Goal: Complete application form

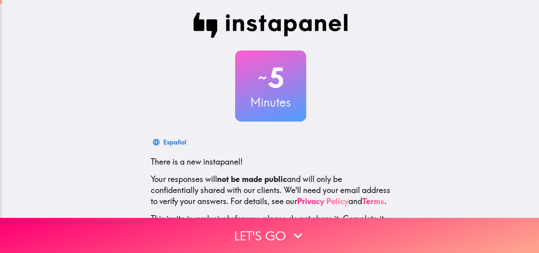
scroll to position [75, 0]
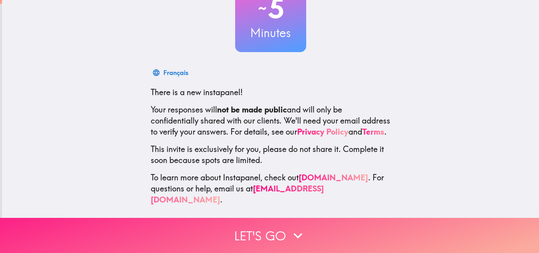
click at [268, 232] on button "Let's go" at bounding box center [269, 235] width 539 height 35
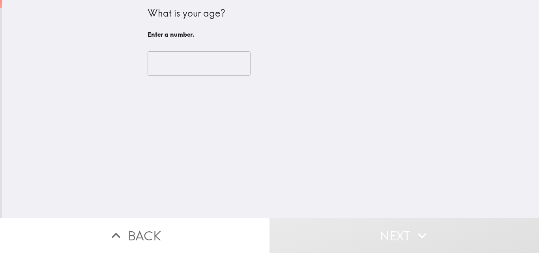
click at [196, 63] on input "number" at bounding box center [199, 63] width 103 height 24
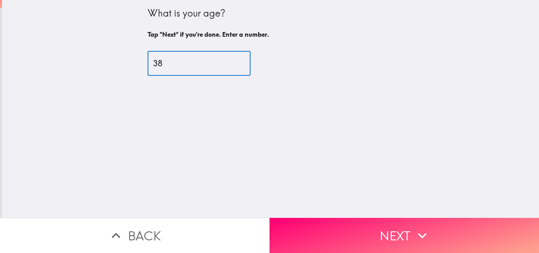
type input "38"
click at [383, 218] on button "Next" at bounding box center [405, 235] width 270 height 35
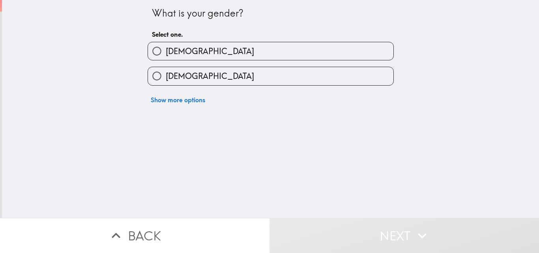
click at [155, 51] on input "[DEMOGRAPHIC_DATA]" at bounding box center [157, 51] width 18 height 18
radio input "true"
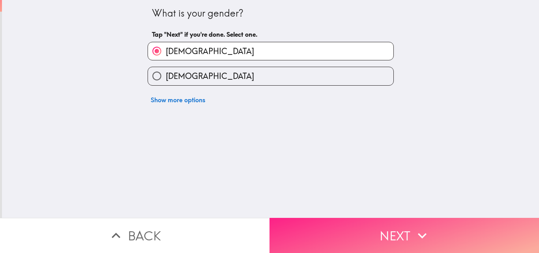
click at [377, 234] on button "Next" at bounding box center [405, 235] width 270 height 35
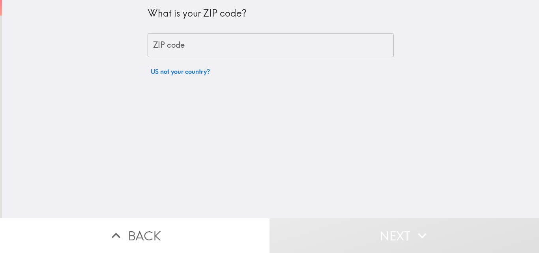
click at [182, 47] on input "ZIP code" at bounding box center [271, 45] width 246 height 24
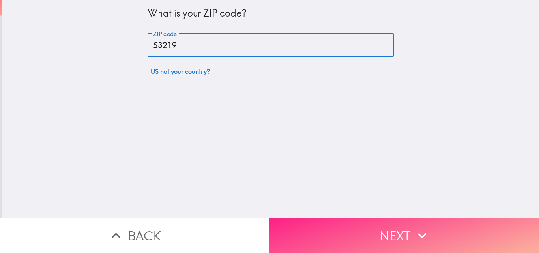
type input "53219"
click at [397, 229] on button "Next" at bounding box center [405, 235] width 270 height 35
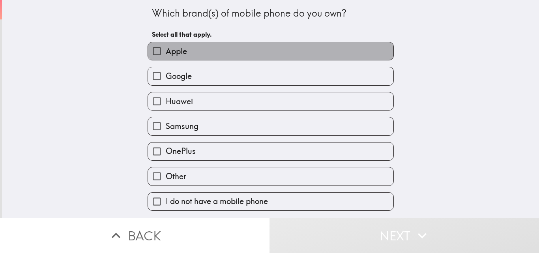
click at [172, 51] on span "Apple" at bounding box center [176, 51] width 21 height 11
click at [166, 51] on input "Apple" at bounding box center [157, 51] width 18 height 18
checkbox input "true"
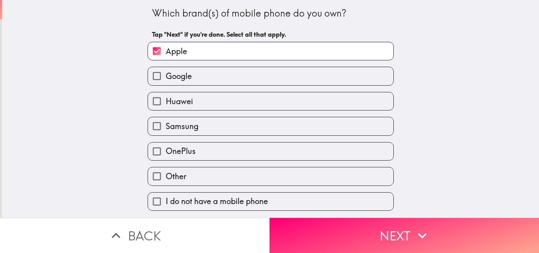
click at [179, 73] on span "Google" at bounding box center [179, 76] width 26 height 11
click at [166, 73] on input "Google" at bounding box center [157, 76] width 18 height 18
checkbox input "true"
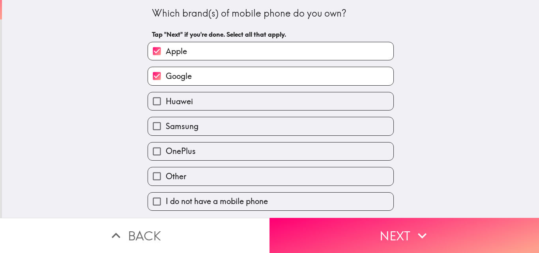
click at [193, 123] on label "Samsung" at bounding box center [271, 126] width 246 height 18
click at [166, 123] on input "Samsung" at bounding box center [157, 126] width 18 height 18
checkbox input "true"
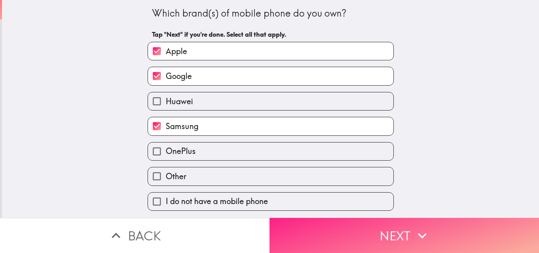
click at [355, 230] on button "Next" at bounding box center [405, 235] width 270 height 35
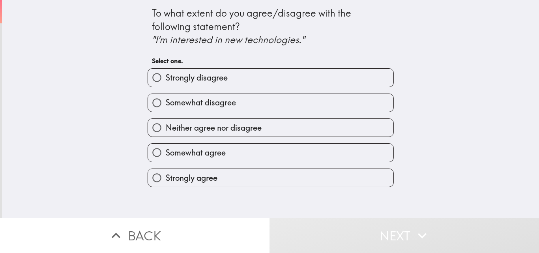
click at [229, 180] on label "Strongly agree" at bounding box center [271, 178] width 246 height 18
click at [166, 180] on input "Strongly agree" at bounding box center [157, 178] width 18 height 18
radio input "true"
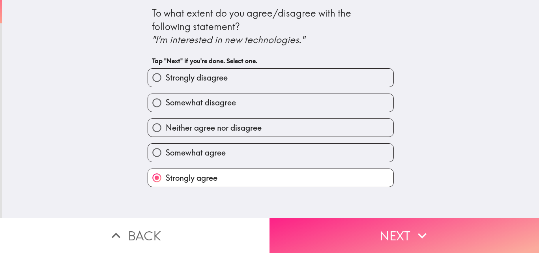
click at [381, 224] on button "Next" at bounding box center [405, 235] width 270 height 35
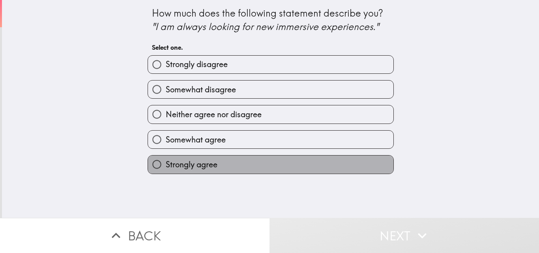
click at [188, 165] on span "Strongly agree" at bounding box center [192, 164] width 52 height 11
click at [166, 165] on input "Strongly agree" at bounding box center [157, 165] width 18 height 18
radio input "true"
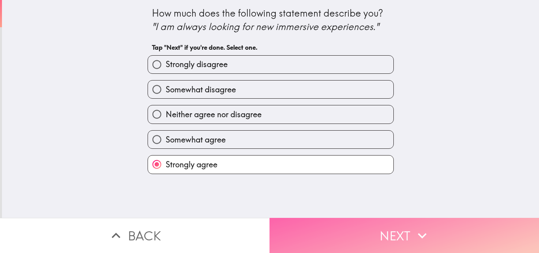
click at [415, 230] on icon "button" at bounding box center [422, 235] width 17 height 17
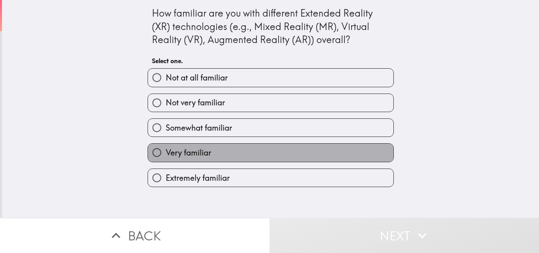
click at [227, 156] on label "Very familiar" at bounding box center [271, 153] width 246 height 18
click at [166, 156] on input "Very familiar" at bounding box center [157, 153] width 18 height 18
radio input "true"
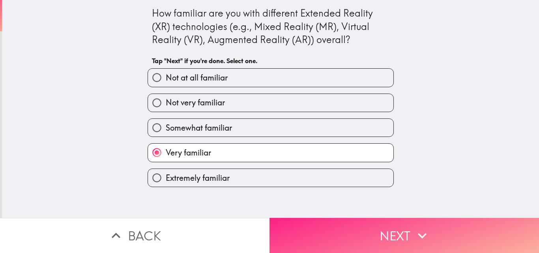
click at [406, 225] on button "Next" at bounding box center [405, 235] width 270 height 35
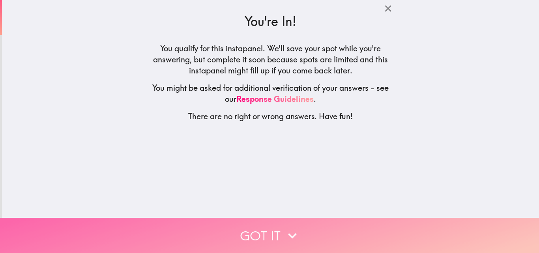
click at [308, 225] on button "Got it" at bounding box center [269, 235] width 539 height 35
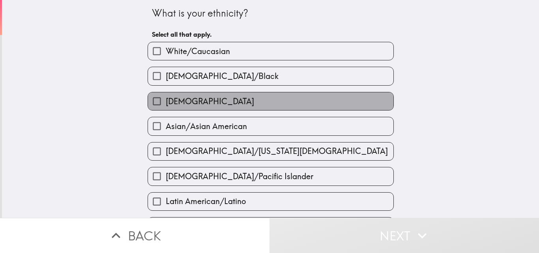
click at [224, 99] on label "[DEMOGRAPHIC_DATA]" at bounding box center [271, 101] width 246 height 18
click at [166, 99] on input "[DEMOGRAPHIC_DATA]" at bounding box center [157, 101] width 18 height 18
checkbox input "true"
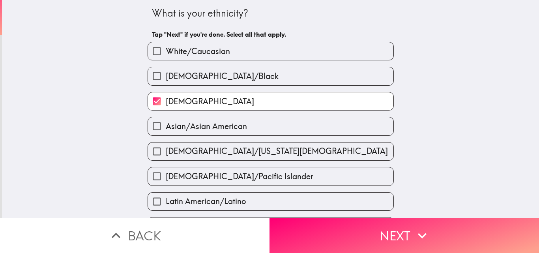
click at [251, 48] on label "White/Caucasian" at bounding box center [271, 51] width 246 height 18
click at [166, 48] on input "White/Caucasian" at bounding box center [157, 51] width 18 height 18
checkbox input "true"
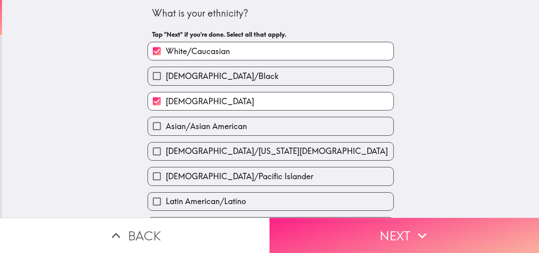
click at [382, 225] on button "Next" at bounding box center [405, 235] width 270 height 35
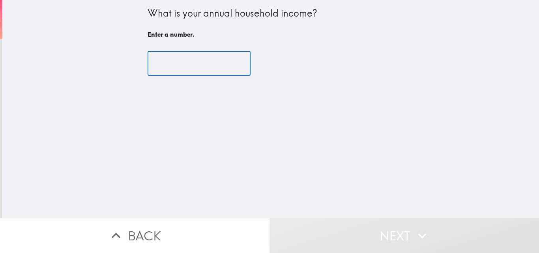
click at [201, 64] on input "number" at bounding box center [199, 63] width 103 height 24
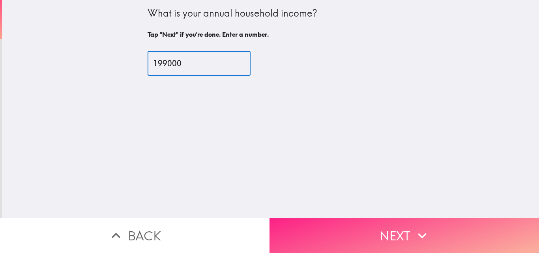
type input "199000"
click at [414, 227] on icon "button" at bounding box center [422, 235] width 17 height 17
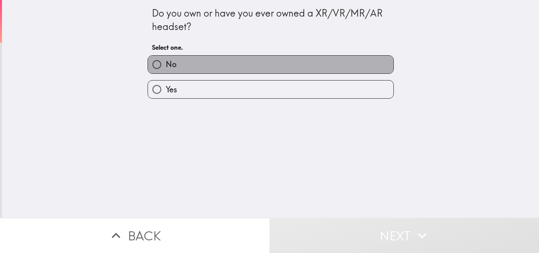
click at [238, 64] on label "No" at bounding box center [271, 65] width 246 height 18
click at [166, 64] on input "No" at bounding box center [157, 65] width 18 height 18
radio input "true"
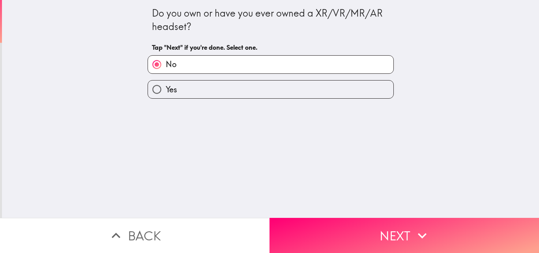
click at [206, 85] on label "Yes" at bounding box center [271, 90] width 246 height 18
click at [166, 85] on input "Yes" at bounding box center [157, 90] width 18 height 18
radio input "true"
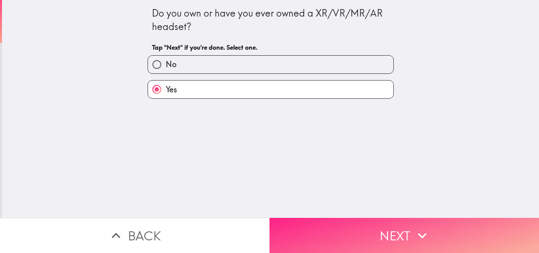
click at [379, 233] on button "Next" at bounding box center [405, 235] width 270 height 35
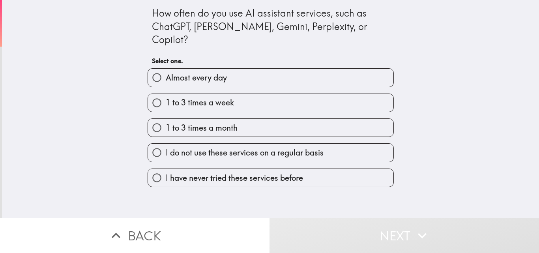
click at [218, 72] on span "Almost every day" at bounding box center [196, 77] width 61 height 11
click at [166, 69] on input "Almost every day" at bounding box center [157, 78] width 18 height 18
radio input "true"
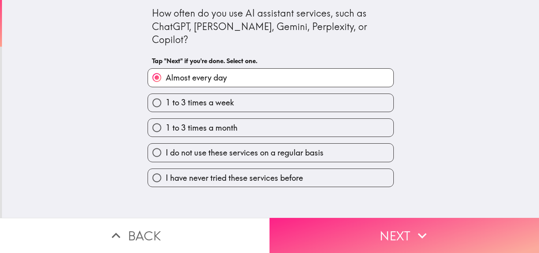
click at [366, 225] on button "Next" at bounding box center [405, 235] width 270 height 35
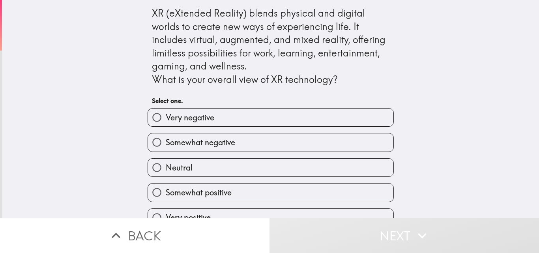
scroll to position [15, 0]
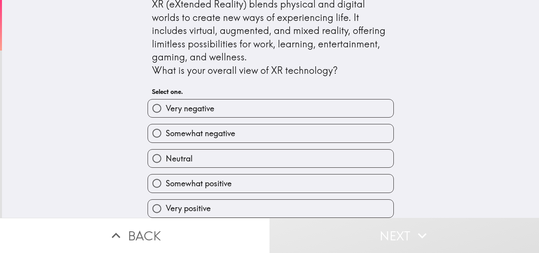
click at [201, 204] on span "Very positive" at bounding box center [188, 208] width 45 height 11
click at [166, 204] on input "Very positive" at bounding box center [157, 209] width 18 height 18
radio input "true"
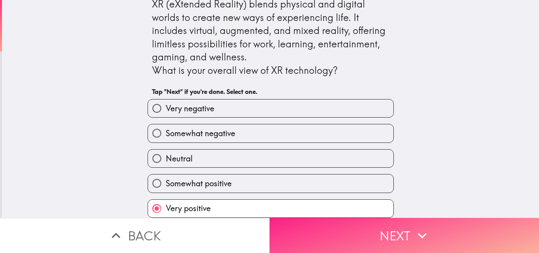
click at [408, 233] on button "Next" at bounding box center [405, 235] width 270 height 35
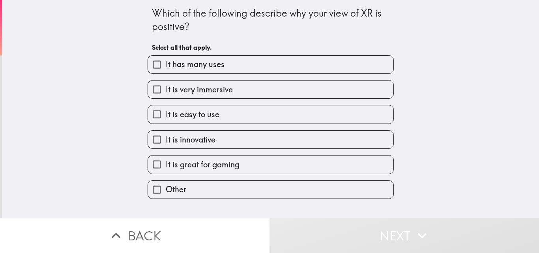
click at [209, 163] on span "It is great for gaming" at bounding box center [203, 164] width 74 height 11
click at [166, 163] on input "It is great for gaming" at bounding box center [157, 165] width 18 height 18
checkbox input "true"
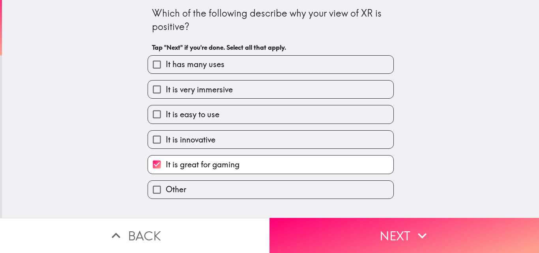
drag, startPoint x: 218, startPoint y: 149, endPoint x: 225, endPoint y: 133, distance: 18.2
click at [218, 149] on div "It is great for gaming" at bounding box center [267, 161] width 253 height 25
click at [231, 123] on label "It is easy to use" at bounding box center [271, 114] width 246 height 18
click at [166, 123] on input "It is easy to use" at bounding box center [157, 114] width 18 height 18
checkbox input "true"
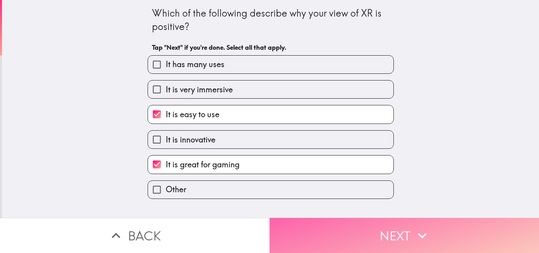
click at [382, 229] on button "Next" at bounding box center [405, 235] width 270 height 35
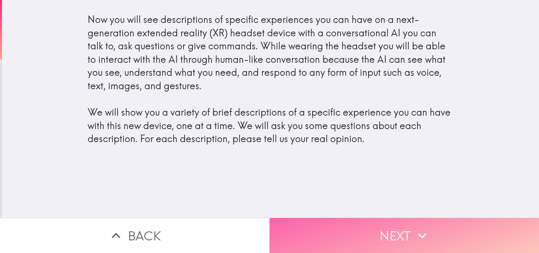
click at [407, 229] on button "Next" at bounding box center [405, 235] width 270 height 35
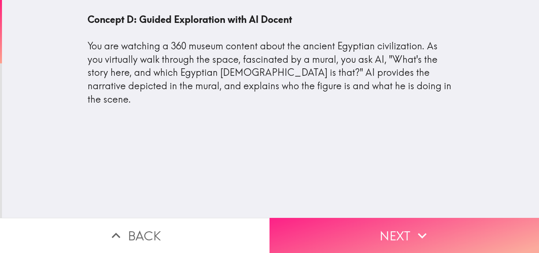
click at [373, 218] on button "Next" at bounding box center [405, 235] width 270 height 35
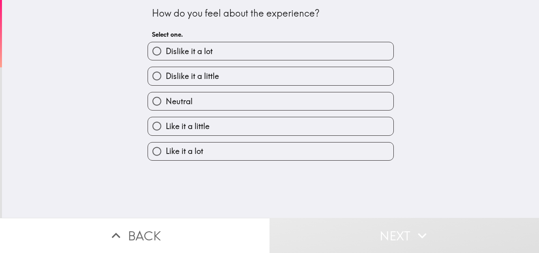
click at [264, 150] on label "Like it a lot" at bounding box center [271, 152] width 246 height 18
click at [166, 150] on input "Like it a lot" at bounding box center [157, 152] width 18 height 18
radio input "true"
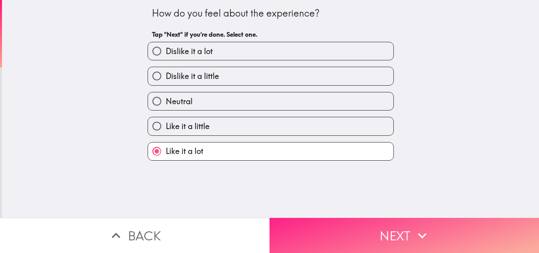
click at [358, 225] on button "Next" at bounding box center [405, 235] width 270 height 35
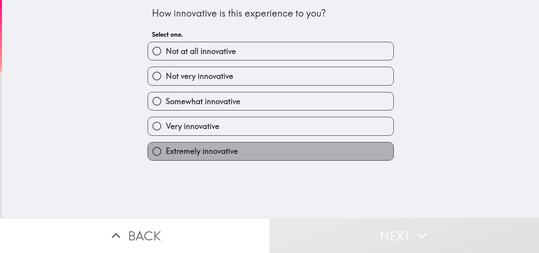
click at [291, 151] on label "Extremely innovative" at bounding box center [271, 152] width 246 height 18
click at [166, 151] on input "Extremely innovative" at bounding box center [157, 152] width 18 height 18
radio input "true"
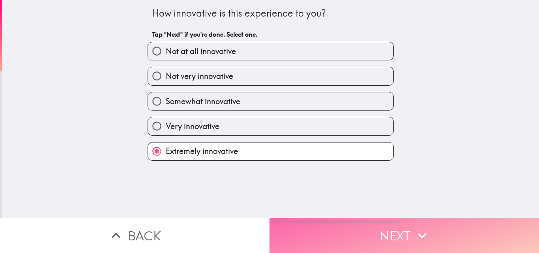
click at [362, 234] on button "Next" at bounding box center [405, 235] width 270 height 35
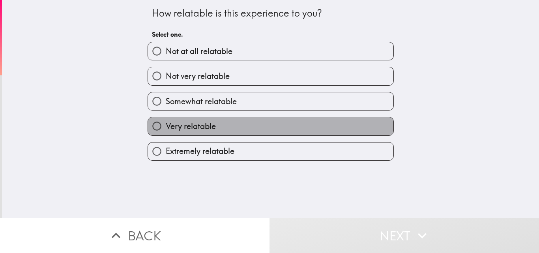
click at [198, 128] on span "Very relatable" at bounding box center [191, 126] width 50 height 11
click at [166, 128] on input "Very relatable" at bounding box center [157, 126] width 18 height 18
radio input "true"
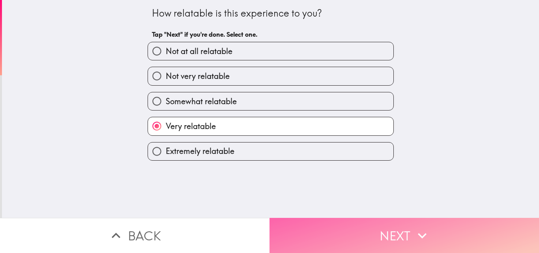
click at [372, 230] on button "Next" at bounding box center [405, 235] width 270 height 35
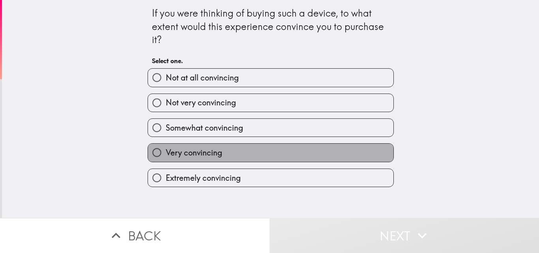
click at [233, 158] on label "Very convincing" at bounding box center [271, 153] width 246 height 18
click at [166, 158] on input "Very convincing" at bounding box center [157, 153] width 18 height 18
radio input "true"
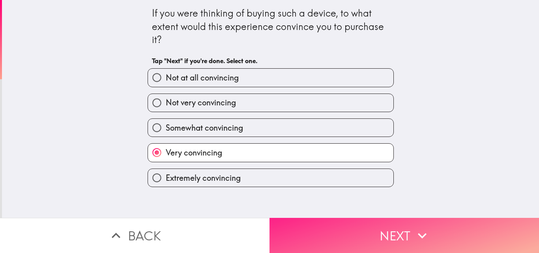
click at [388, 224] on button "Next" at bounding box center [405, 235] width 270 height 35
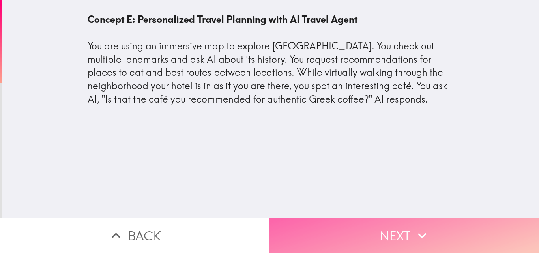
click at [392, 235] on button "Next" at bounding box center [405, 235] width 270 height 35
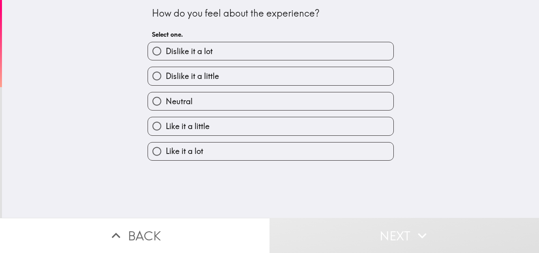
click at [345, 155] on label "Like it a lot" at bounding box center [271, 152] width 246 height 18
click at [166, 155] on input "Like it a lot" at bounding box center [157, 152] width 18 height 18
radio input "true"
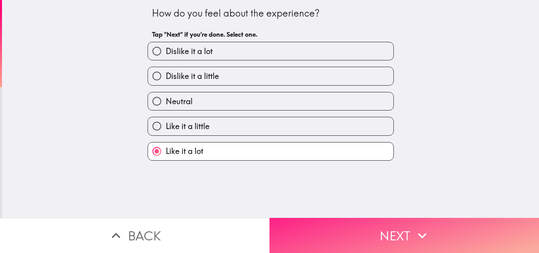
click at [358, 218] on button "Next" at bounding box center [405, 235] width 270 height 35
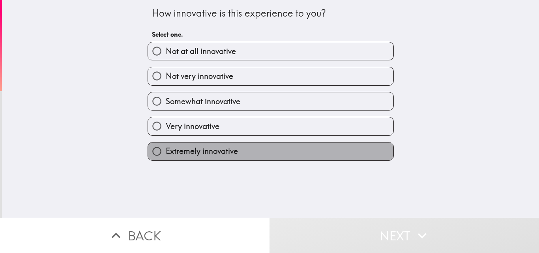
click at [301, 150] on label "Extremely innovative" at bounding box center [271, 152] width 246 height 18
click at [166, 150] on input "Extremely innovative" at bounding box center [157, 152] width 18 height 18
radio input "true"
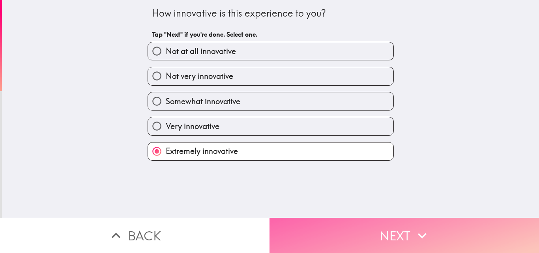
click at [345, 228] on button "Next" at bounding box center [405, 235] width 270 height 35
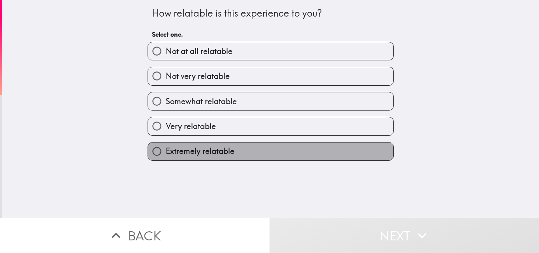
click at [310, 154] on label "Extremely relatable" at bounding box center [271, 152] width 246 height 18
click at [166, 154] on input "Extremely relatable" at bounding box center [157, 152] width 18 height 18
radio input "true"
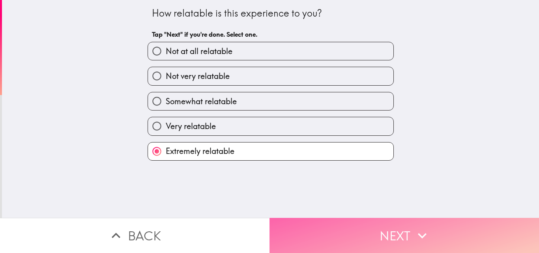
click at [342, 223] on button "Next" at bounding box center [405, 235] width 270 height 35
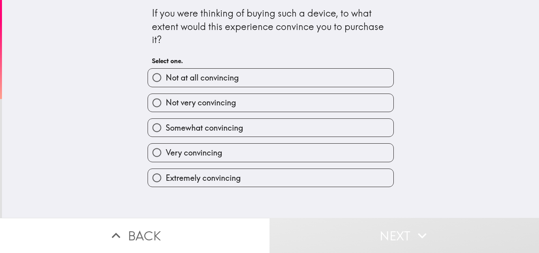
click at [314, 157] on label "Very convincing" at bounding box center [271, 153] width 246 height 18
click at [166, 157] on input "Very convincing" at bounding box center [157, 153] width 18 height 18
radio input "true"
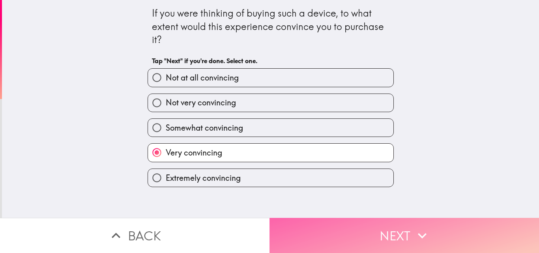
click at [354, 236] on button "Next" at bounding box center [405, 235] width 270 height 35
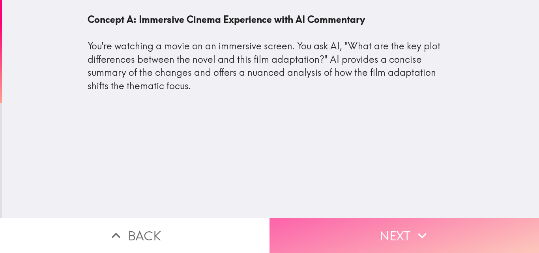
click at [330, 226] on button "Next" at bounding box center [405, 235] width 270 height 35
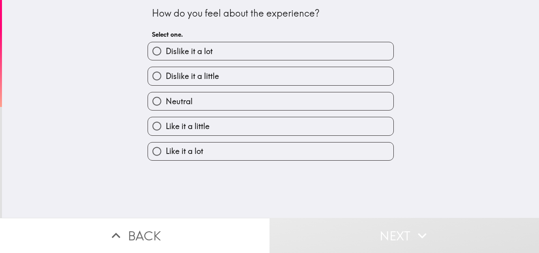
click at [238, 153] on label "Like it a lot" at bounding box center [271, 152] width 246 height 18
click at [166, 153] on input "Like it a lot" at bounding box center [157, 152] width 18 height 18
radio input "true"
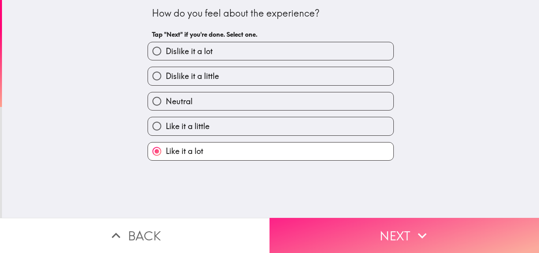
click at [360, 225] on button "Next" at bounding box center [405, 235] width 270 height 35
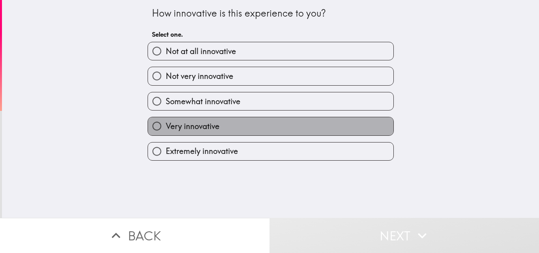
click at [248, 131] on label "Very innovative" at bounding box center [271, 126] width 246 height 18
click at [166, 131] on input "Very innovative" at bounding box center [157, 126] width 18 height 18
radio input "true"
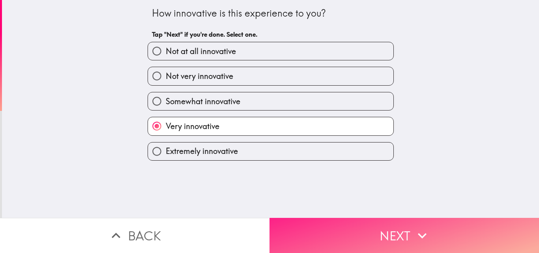
click at [402, 229] on button "Next" at bounding box center [405, 235] width 270 height 35
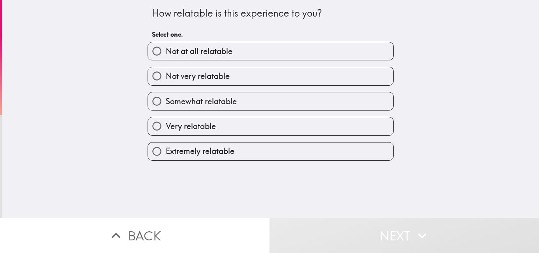
click at [325, 150] on label "Extremely relatable" at bounding box center [271, 152] width 246 height 18
click at [166, 150] on input "Extremely relatable" at bounding box center [157, 152] width 18 height 18
radio input "true"
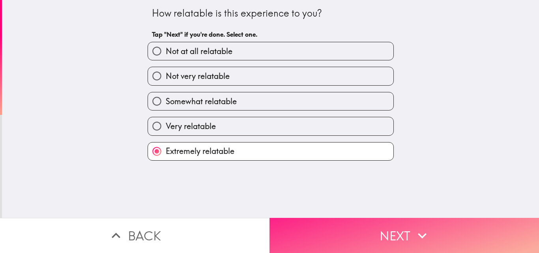
click at [390, 236] on button "Next" at bounding box center [405, 235] width 270 height 35
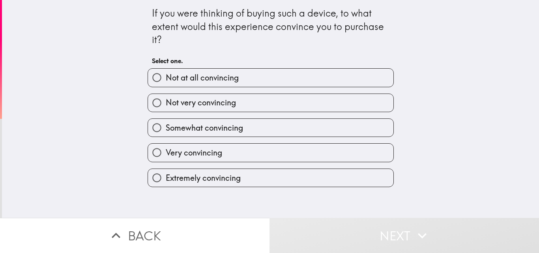
click at [235, 153] on label "Very convincing" at bounding box center [271, 153] width 246 height 18
click at [166, 153] on input "Very convincing" at bounding box center [157, 153] width 18 height 18
radio input "true"
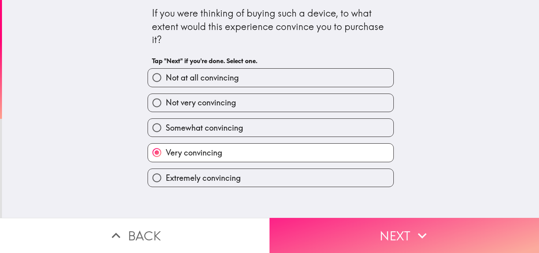
click at [371, 227] on button "Next" at bounding box center [405, 235] width 270 height 35
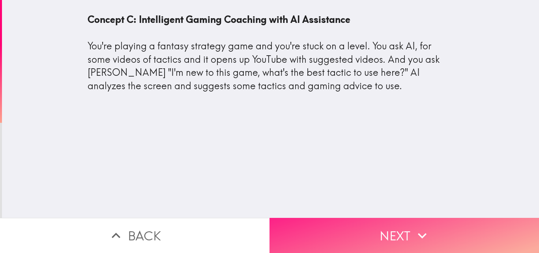
click at [371, 230] on button "Next" at bounding box center [405, 235] width 270 height 35
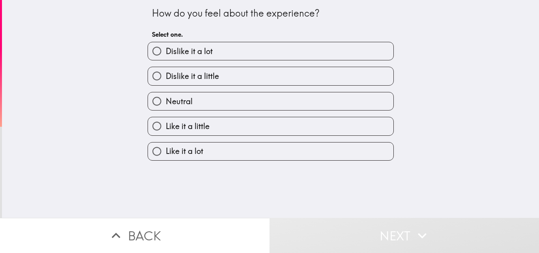
click at [289, 145] on label "Like it a lot" at bounding box center [271, 152] width 246 height 18
click at [166, 145] on input "Like it a lot" at bounding box center [157, 152] width 18 height 18
radio input "true"
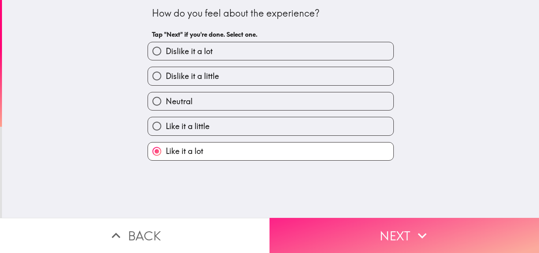
click at [380, 233] on button "Next" at bounding box center [405, 235] width 270 height 35
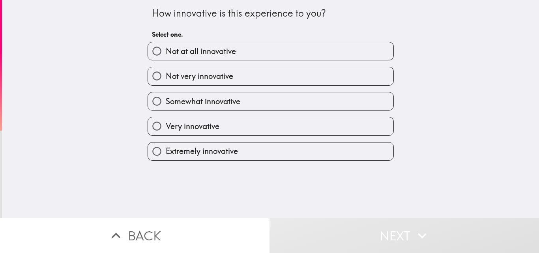
click at [273, 131] on label "Very innovative" at bounding box center [271, 126] width 246 height 18
click at [166, 131] on input "Very innovative" at bounding box center [157, 126] width 18 height 18
radio input "true"
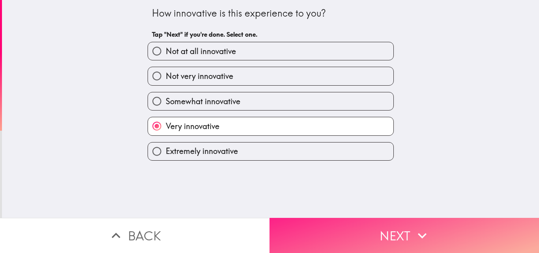
click at [365, 229] on button "Next" at bounding box center [405, 235] width 270 height 35
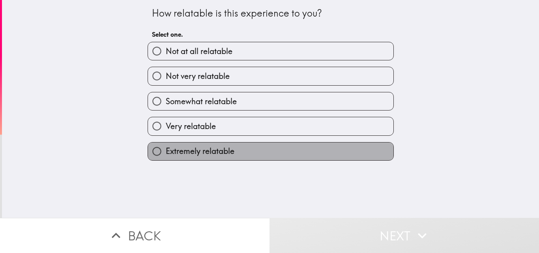
click at [288, 146] on label "Extremely relatable" at bounding box center [271, 152] width 246 height 18
click at [166, 146] on input "Extremely relatable" at bounding box center [157, 152] width 18 height 18
radio input "true"
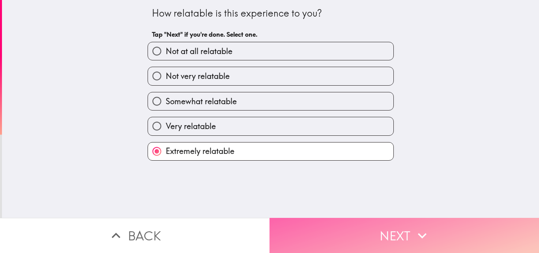
click at [363, 224] on button "Next" at bounding box center [405, 235] width 270 height 35
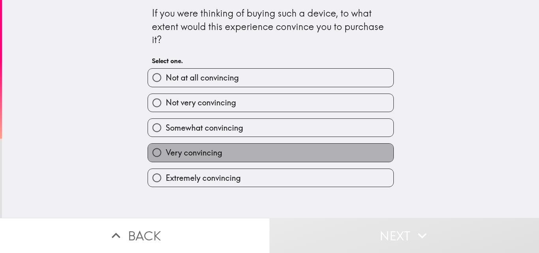
click at [346, 155] on label "Very convincing" at bounding box center [271, 153] width 246 height 18
click at [166, 155] on input "Very convincing" at bounding box center [157, 153] width 18 height 18
radio input "true"
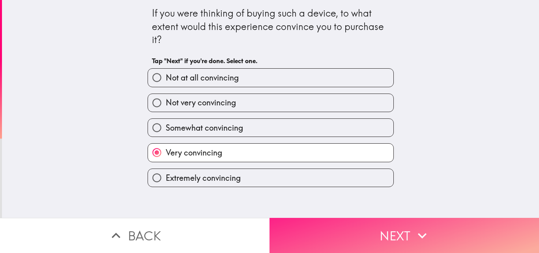
click at [385, 232] on button "Next" at bounding box center [405, 235] width 270 height 35
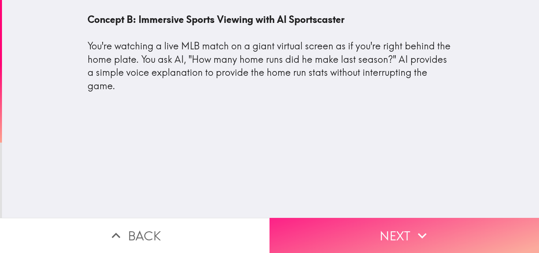
click at [393, 229] on button "Next" at bounding box center [405, 235] width 270 height 35
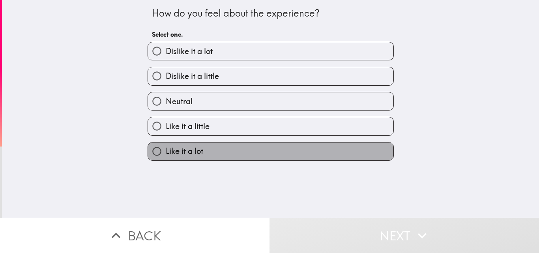
click at [306, 152] on label "Like it a lot" at bounding box center [271, 152] width 246 height 18
click at [166, 152] on input "Like it a lot" at bounding box center [157, 152] width 18 height 18
radio input "true"
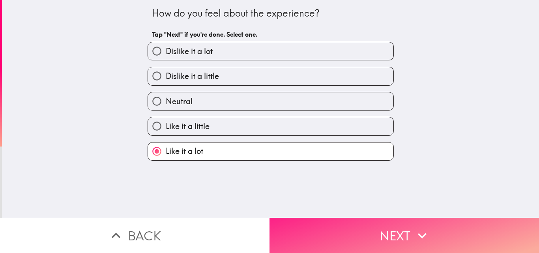
click at [422, 233] on icon "button" at bounding box center [422, 236] width 9 height 6
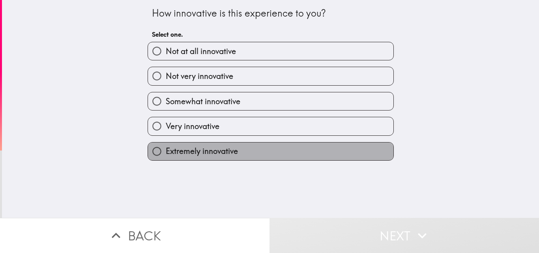
click at [293, 149] on label "Extremely innovative" at bounding box center [271, 152] width 246 height 18
click at [166, 149] on input "Extremely innovative" at bounding box center [157, 152] width 18 height 18
radio input "true"
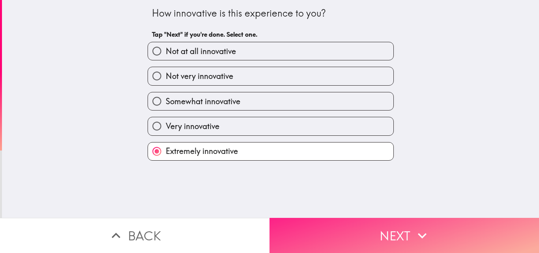
click at [373, 227] on button "Next" at bounding box center [405, 235] width 270 height 35
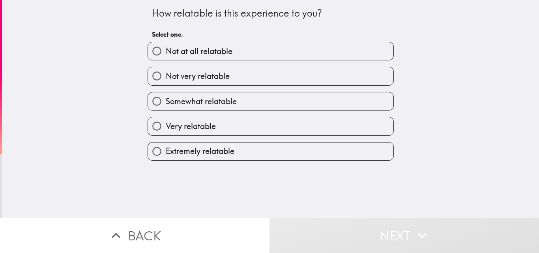
click at [260, 130] on label "Very relatable" at bounding box center [271, 126] width 246 height 18
click at [166, 130] on input "Very relatable" at bounding box center [157, 126] width 18 height 18
radio input "true"
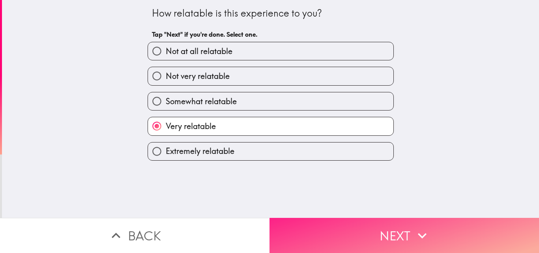
click at [360, 227] on button "Next" at bounding box center [405, 235] width 270 height 35
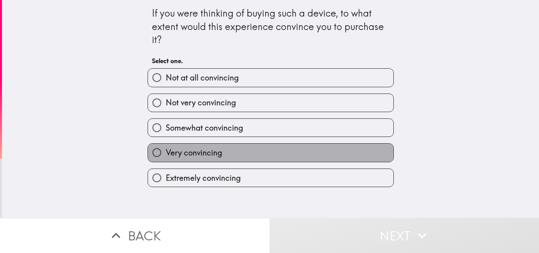
click at [260, 156] on label "Very convincing" at bounding box center [271, 153] width 246 height 18
click at [166, 156] on input "Very convincing" at bounding box center [157, 153] width 18 height 18
radio input "true"
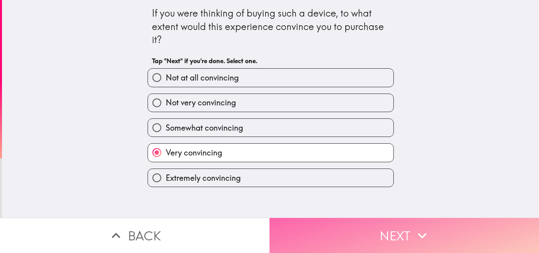
click at [368, 229] on button "Next" at bounding box center [405, 235] width 270 height 35
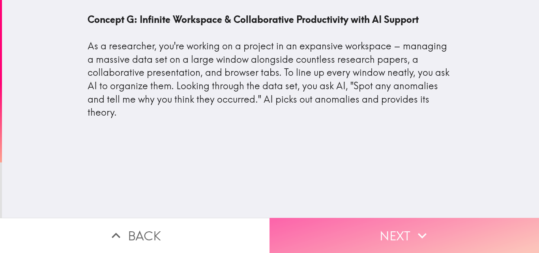
click at [359, 224] on button "Next" at bounding box center [405, 235] width 270 height 35
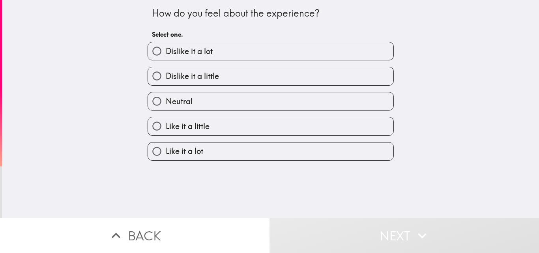
click at [275, 154] on label "Like it a lot" at bounding box center [271, 152] width 246 height 18
click at [166, 154] on input "Like it a lot" at bounding box center [157, 152] width 18 height 18
radio input "true"
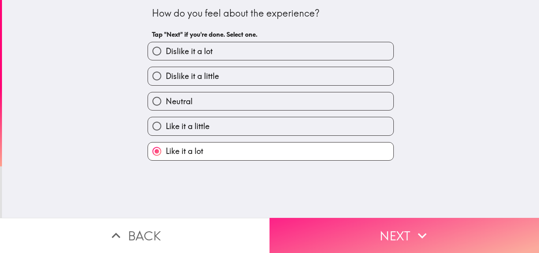
click at [364, 234] on button "Next" at bounding box center [405, 235] width 270 height 35
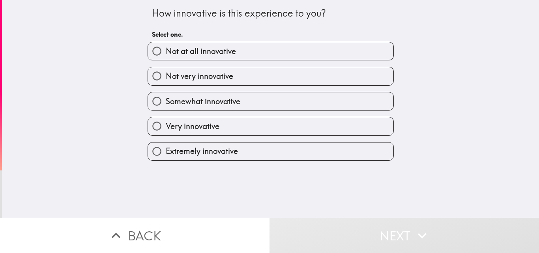
click at [251, 132] on label "Very innovative" at bounding box center [271, 126] width 246 height 18
click at [166, 132] on input "Very innovative" at bounding box center [157, 126] width 18 height 18
radio input "true"
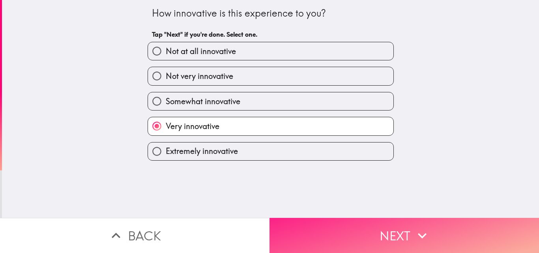
click at [353, 235] on button "Next" at bounding box center [405, 235] width 270 height 35
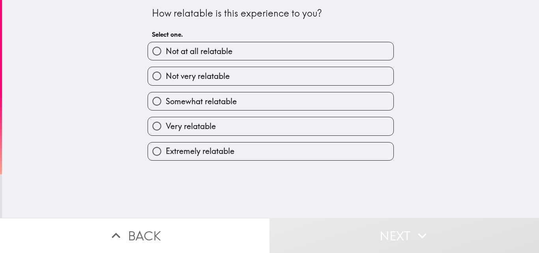
click at [227, 130] on label "Very relatable" at bounding box center [271, 126] width 246 height 18
click at [166, 130] on input "Very relatable" at bounding box center [157, 126] width 18 height 18
radio input "true"
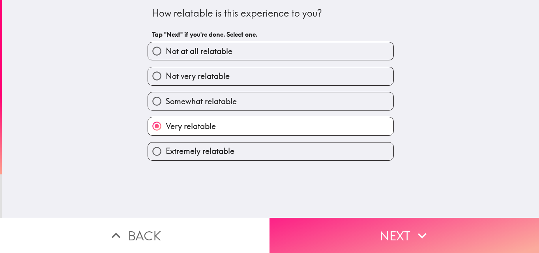
click at [343, 237] on button "Next" at bounding box center [405, 235] width 270 height 35
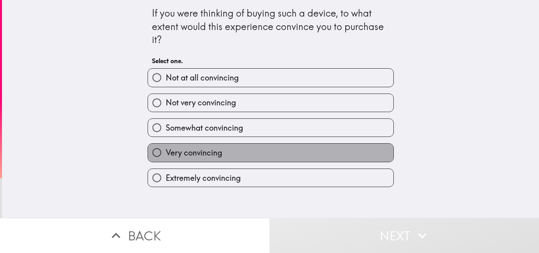
click at [266, 153] on label "Very convincing" at bounding box center [271, 153] width 246 height 18
click at [166, 153] on input "Very convincing" at bounding box center [157, 153] width 18 height 18
radio input "true"
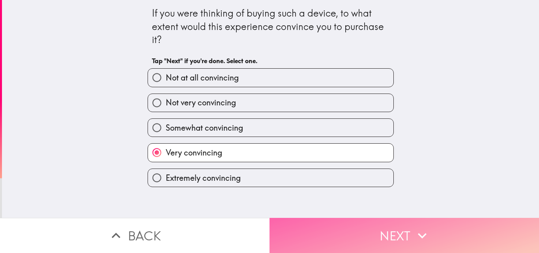
click at [352, 231] on button "Next" at bounding box center [405, 235] width 270 height 35
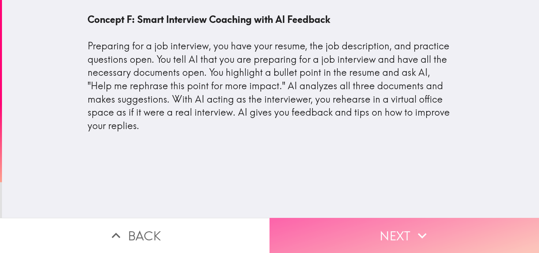
click at [353, 230] on button "Next" at bounding box center [405, 235] width 270 height 35
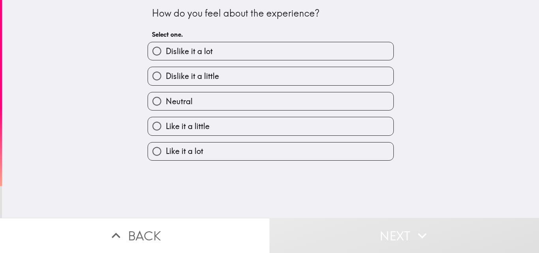
click at [253, 149] on label "Like it a lot" at bounding box center [271, 152] width 246 height 18
click at [166, 149] on input "Like it a lot" at bounding box center [157, 152] width 18 height 18
radio input "true"
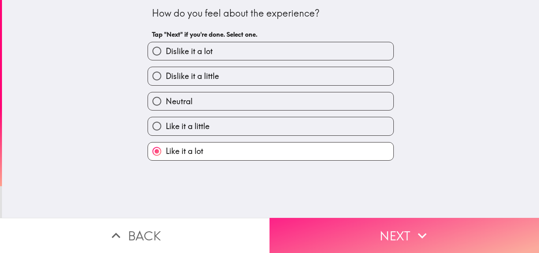
click at [363, 233] on button "Next" at bounding box center [405, 235] width 270 height 35
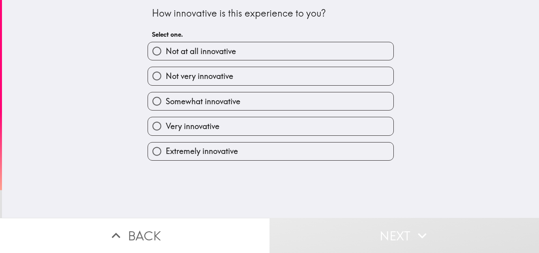
click at [202, 128] on span "Very innovative" at bounding box center [193, 126] width 54 height 11
click at [166, 128] on input "Very innovative" at bounding box center [157, 126] width 18 height 18
radio input "true"
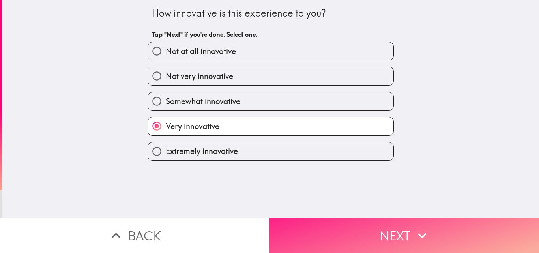
click at [352, 236] on button "Next" at bounding box center [405, 235] width 270 height 35
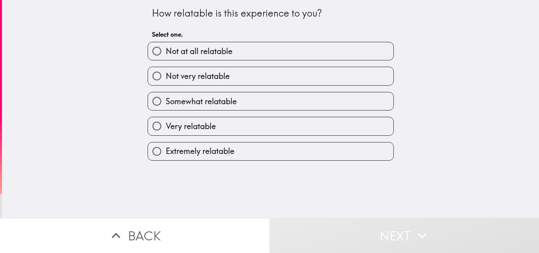
click at [206, 134] on label "Very relatable" at bounding box center [271, 126] width 246 height 18
click at [166, 134] on input "Very relatable" at bounding box center [157, 126] width 18 height 18
radio input "true"
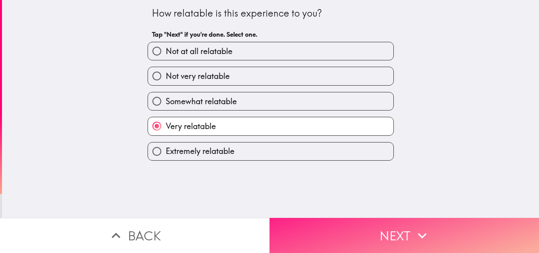
click at [347, 230] on button "Next" at bounding box center [405, 235] width 270 height 35
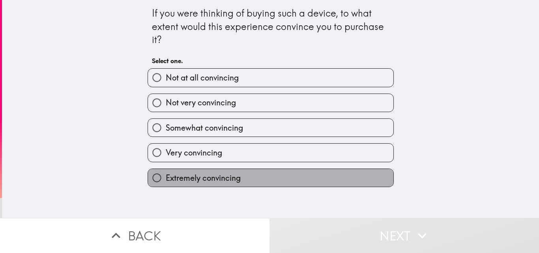
click at [255, 181] on label "Extremely convincing" at bounding box center [271, 178] width 246 height 18
click at [166, 181] on input "Extremely convincing" at bounding box center [157, 178] width 18 height 18
radio input "true"
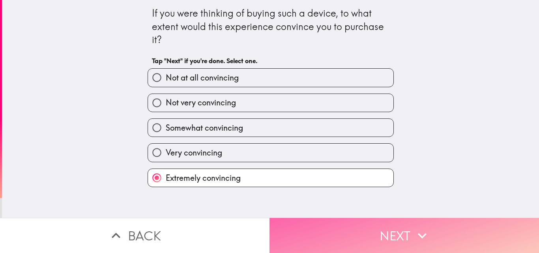
click at [351, 237] on button "Next" at bounding box center [405, 235] width 270 height 35
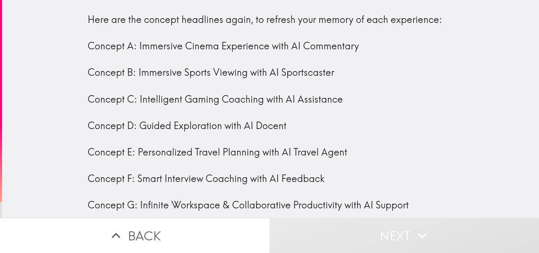
scroll to position [13, 0]
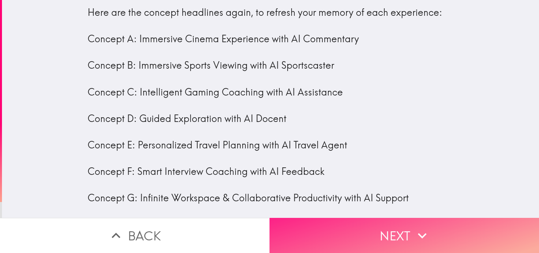
click at [366, 230] on button "Next" at bounding box center [405, 235] width 270 height 35
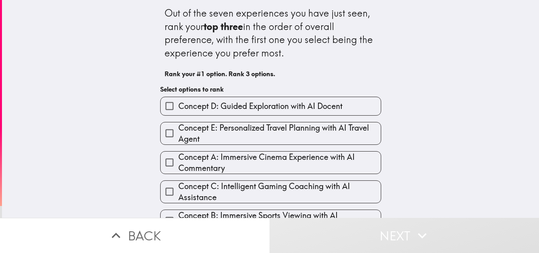
click at [248, 116] on div "Concept E: Personalized Travel Planning with AI Travel Agent" at bounding box center [267, 130] width 227 height 29
click at [266, 171] on span "Concept A: Immersive Cinema Experience with AI Commentary" at bounding box center [279, 163] width 203 height 22
click at [178, 171] on input "Concept A: Immersive Cinema Experience with AI Commentary" at bounding box center [170, 163] width 18 height 18
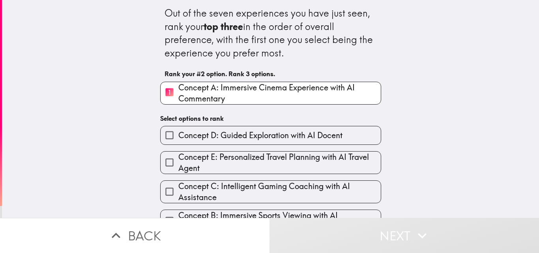
click at [296, 132] on span "Concept D: Guided Exploration with AI Docent" at bounding box center [260, 135] width 164 height 11
click at [178, 132] on input "Concept D: Guided Exploration with AI Docent" at bounding box center [170, 135] width 18 height 18
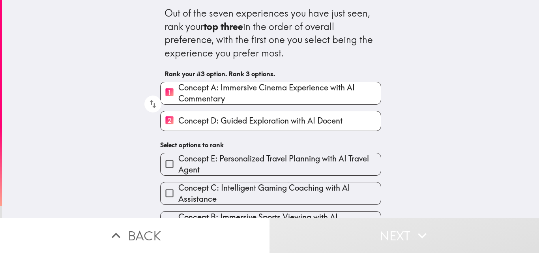
click at [272, 185] on span "Concept C: Intelligent Gaming Coaching with AI Assistance" at bounding box center [279, 193] width 203 height 22
click at [178, 185] on input "Concept C: Intelligent Gaming Coaching with AI Assistance" at bounding box center [170, 193] width 18 height 18
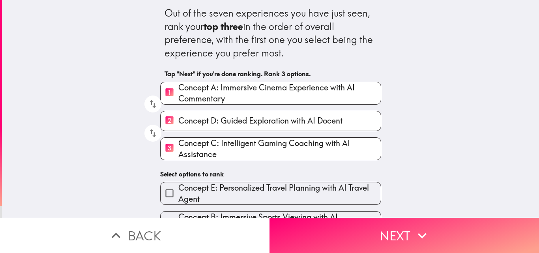
scroll to position [39, 0]
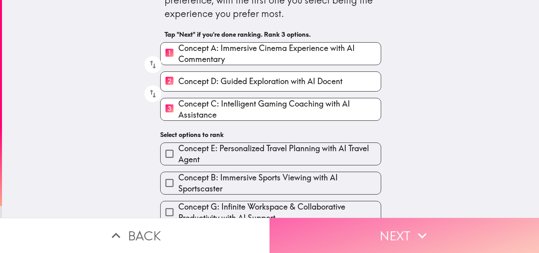
click at [402, 229] on button "Next" at bounding box center [405, 235] width 270 height 35
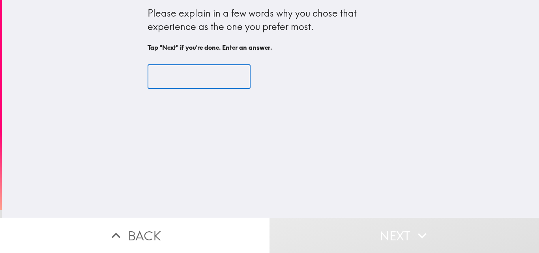
click at [201, 68] on input "text" at bounding box center [199, 77] width 103 height 24
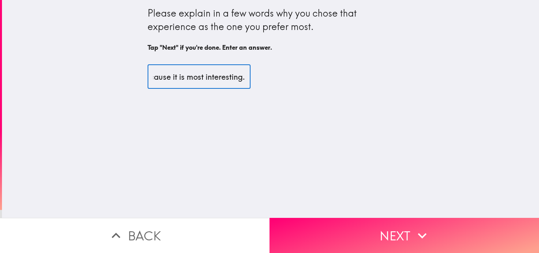
scroll to position [0, 21]
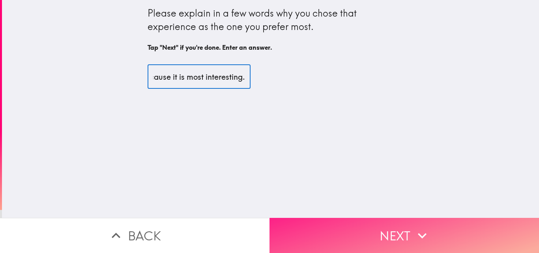
type input "Because it is most interesting."
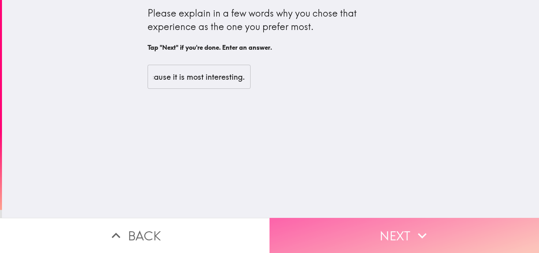
scroll to position [0, 0]
click at [368, 223] on button "Next" at bounding box center [405, 235] width 270 height 35
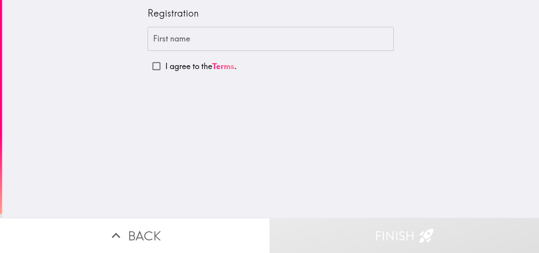
click at [223, 39] on input "First name" at bounding box center [271, 39] width 246 height 24
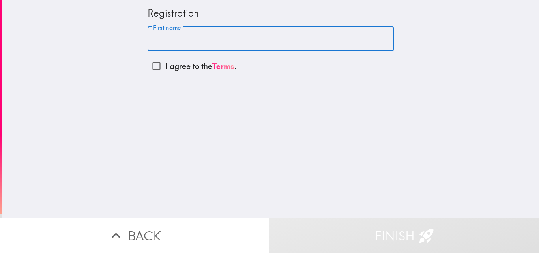
click at [151, 64] on input "I agree to the Terms ." at bounding box center [157, 66] width 18 height 18
checkbox input "true"
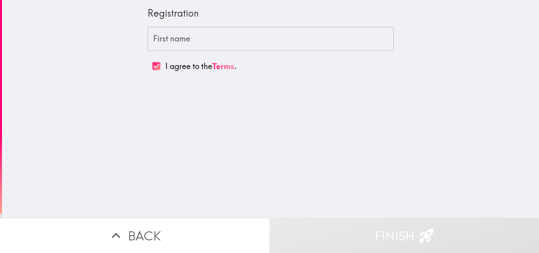
click at [380, 37] on input "First name" at bounding box center [271, 39] width 246 height 24
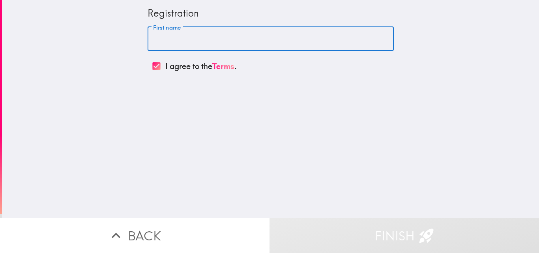
paste input "[PERSON_NAME]"
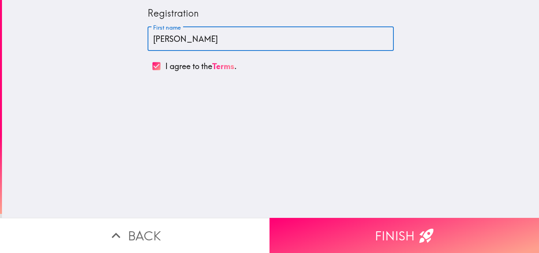
type input "[PERSON_NAME]"
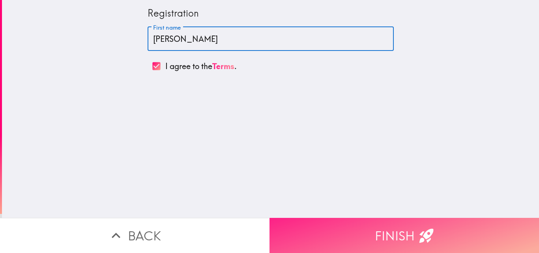
click at [400, 238] on button "Finish" at bounding box center [405, 235] width 270 height 35
